Goal: Task Accomplishment & Management: Manage account settings

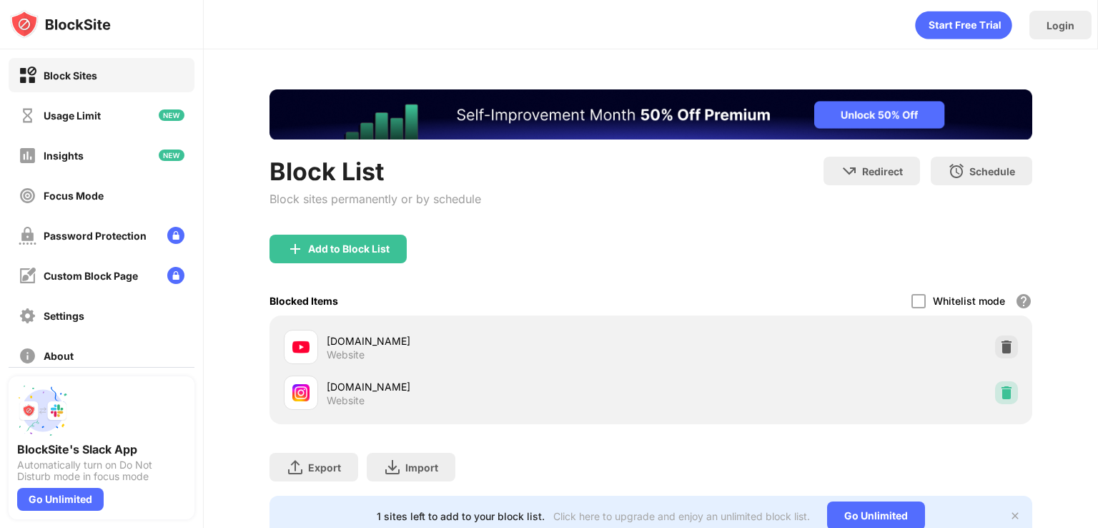
drag, startPoint x: 1003, startPoint y: 387, endPoint x: 894, endPoint y: 11, distance: 392.1
click at [1003, 387] on div at bounding box center [1006, 392] width 23 height 23
